Goal: Task Accomplishment & Management: Complete application form

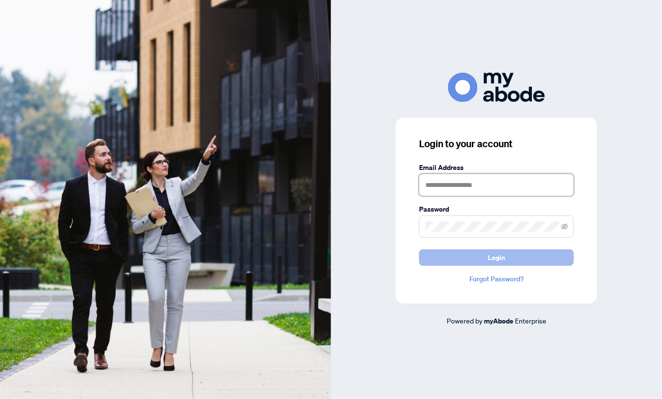
type input "**********"
click at [492, 255] on span "Login" at bounding box center [496, 257] width 17 height 15
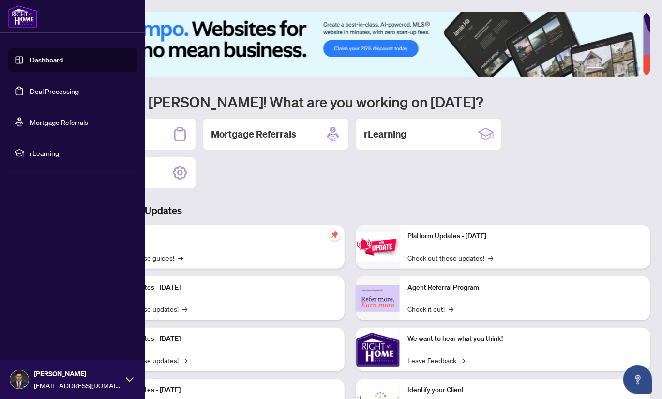
click at [67, 95] on link "Deal Processing" at bounding box center [54, 91] width 49 height 9
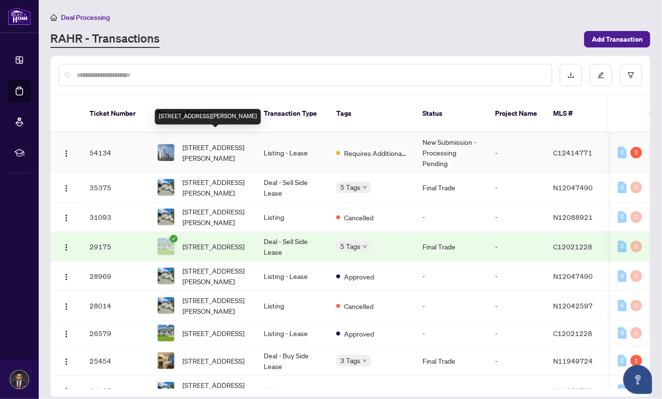
click at [245, 142] on span "[STREET_ADDRESS][PERSON_NAME]" at bounding box center [216, 152] width 66 height 21
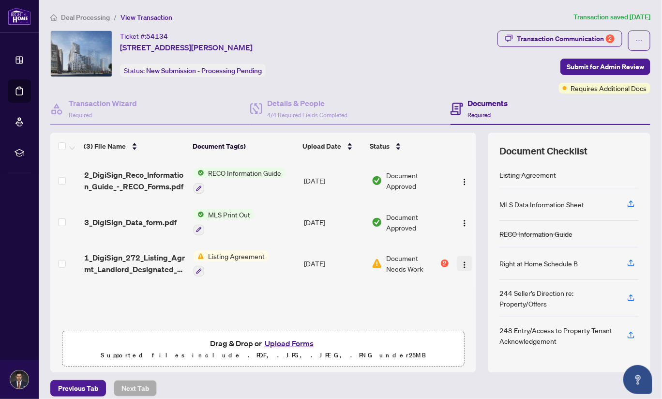
click at [461, 264] on img "button" at bounding box center [465, 265] width 8 height 8
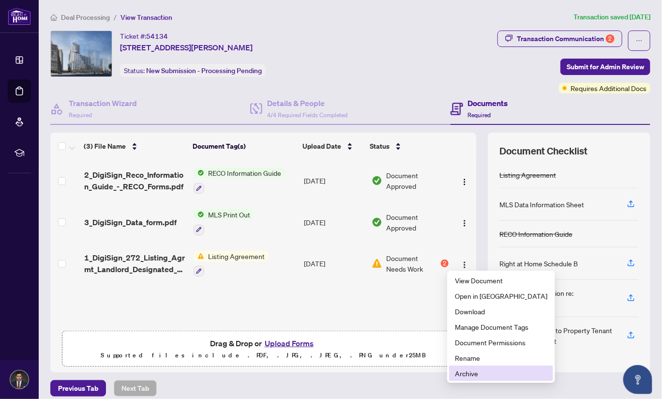
click at [474, 374] on span "Archive" at bounding box center [501, 373] width 92 height 11
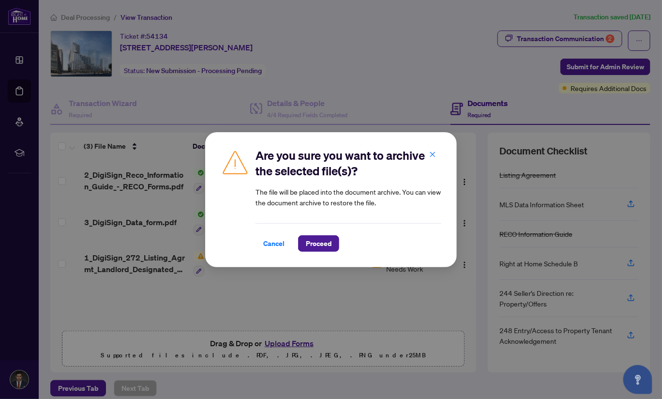
click at [331, 236] on span "Proceed" at bounding box center [318, 243] width 41 height 16
click at [328, 239] on button "Proceed" at bounding box center [318, 243] width 41 height 16
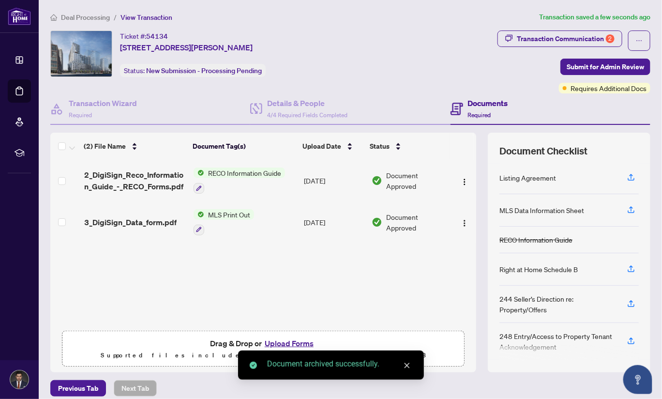
click at [288, 341] on button "Upload Forms" at bounding box center [289, 343] width 55 height 13
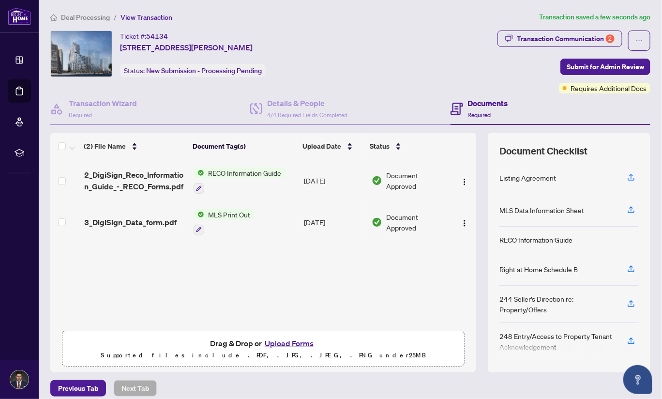
click at [294, 342] on button "Upload Forms" at bounding box center [289, 343] width 55 height 13
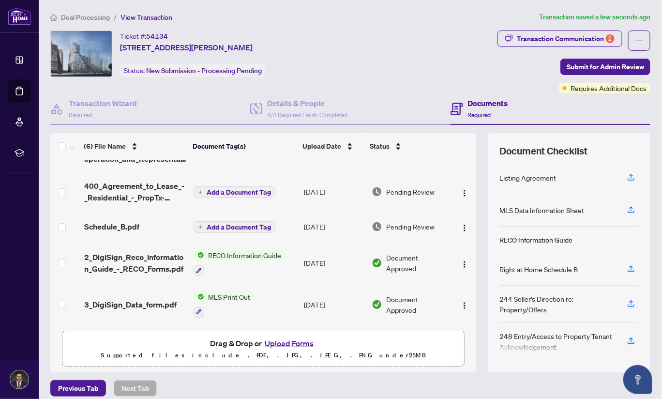
scroll to position [7, 0]
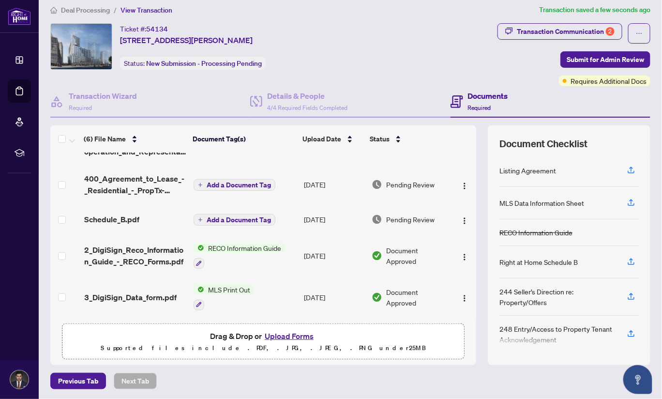
click at [282, 335] on button "Upload Forms" at bounding box center [289, 336] width 55 height 13
click at [284, 332] on button "Upload Forms" at bounding box center [289, 336] width 55 height 13
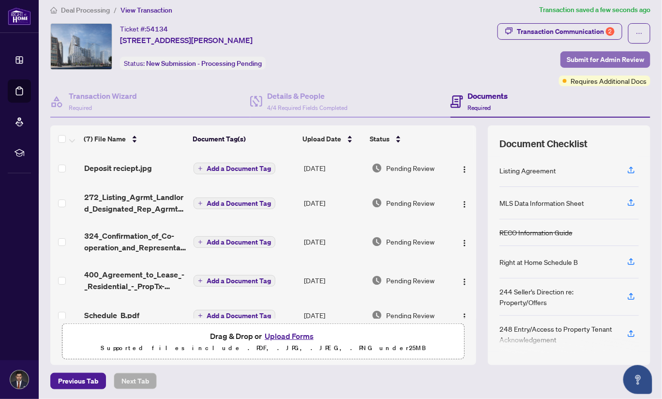
click at [587, 58] on span "Submit for Admin Review" at bounding box center [605, 59] width 77 height 15
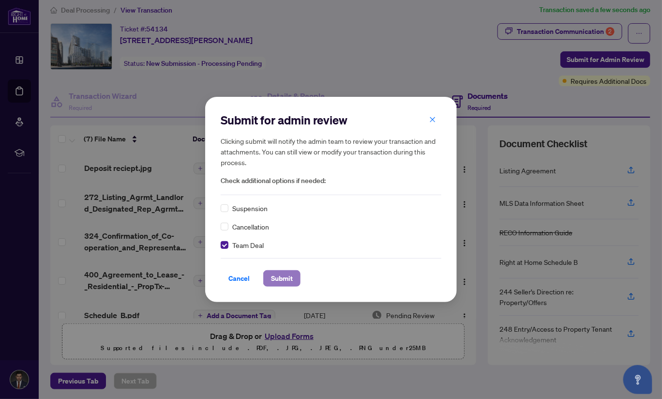
click at [274, 279] on span "Submit" at bounding box center [282, 278] width 22 height 15
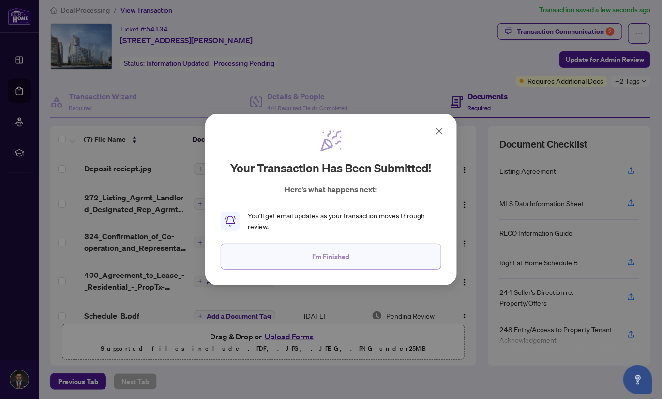
click at [361, 257] on button "I'm Finished" at bounding box center [331, 257] width 221 height 26
